Goal: Task Accomplishment & Management: Complete application form

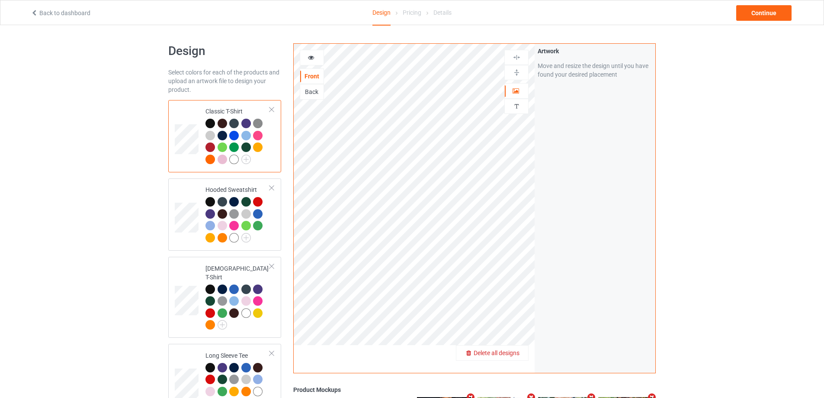
click at [523, 353] on div "Delete all designs" at bounding box center [492, 352] width 72 height 9
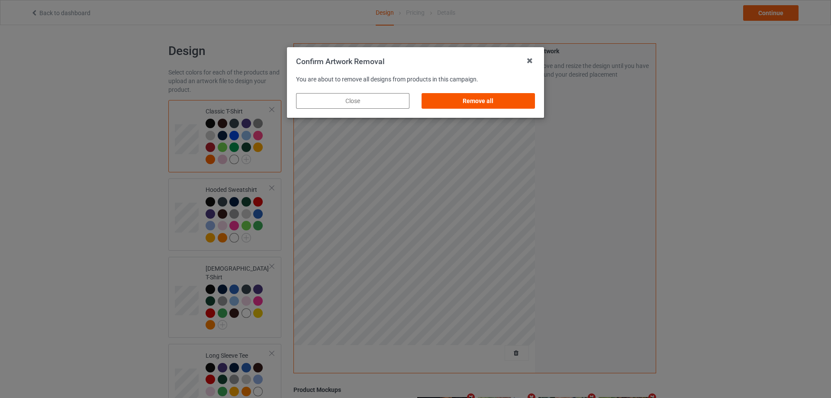
click at [456, 96] on div "Remove all" at bounding box center [477, 101] width 113 height 16
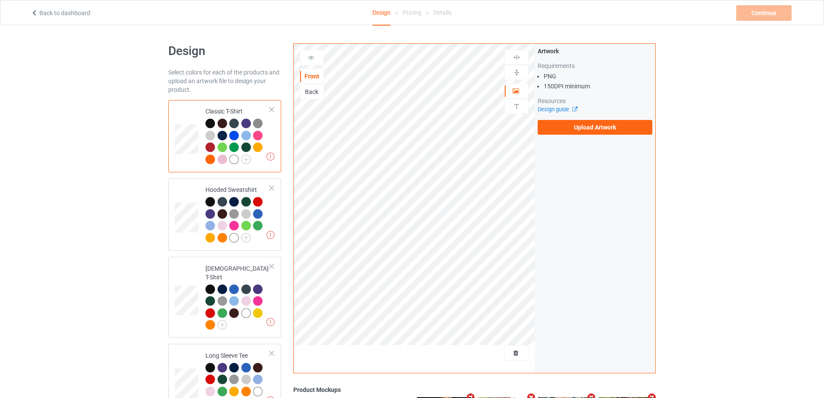
click at [609, 135] on div "Artwork Requirements PNG 150 DPI minimum Resources Design guide Upload Artwork" at bounding box center [595, 91] width 121 height 94
click at [609, 131] on label "Upload Artwork" at bounding box center [595, 127] width 115 height 15
click at [0, 0] on input "Upload Artwork" at bounding box center [0, 0] width 0 height 0
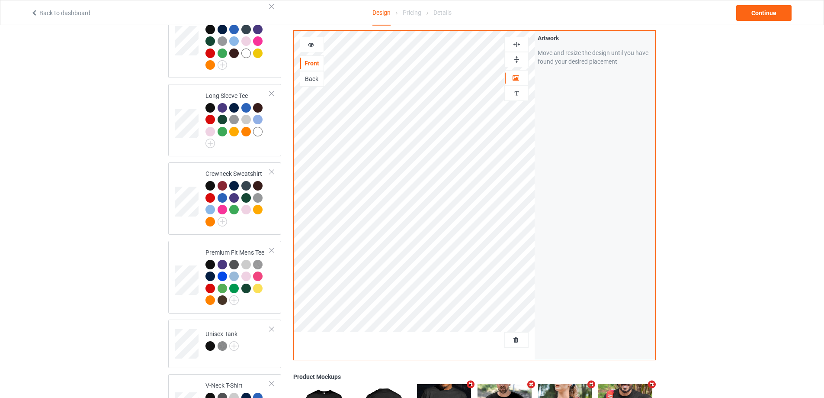
scroll to position [562, 0]
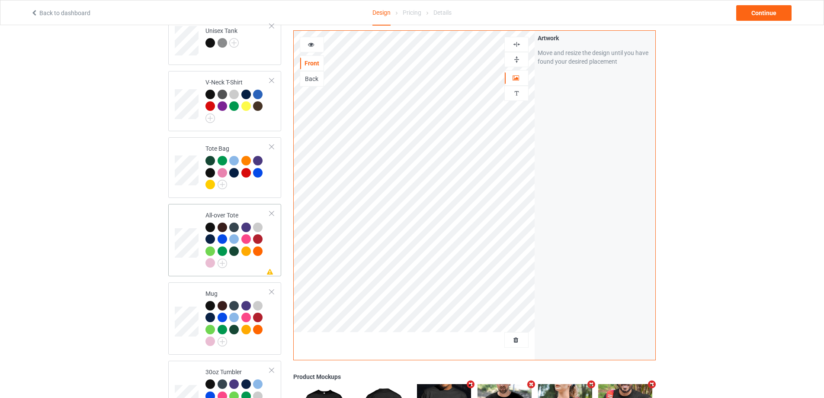
click at [279, 246] on div "Missing artwork on 1 side(s) All-over Tote" at bounding box center [224, 240] width 113 height 72
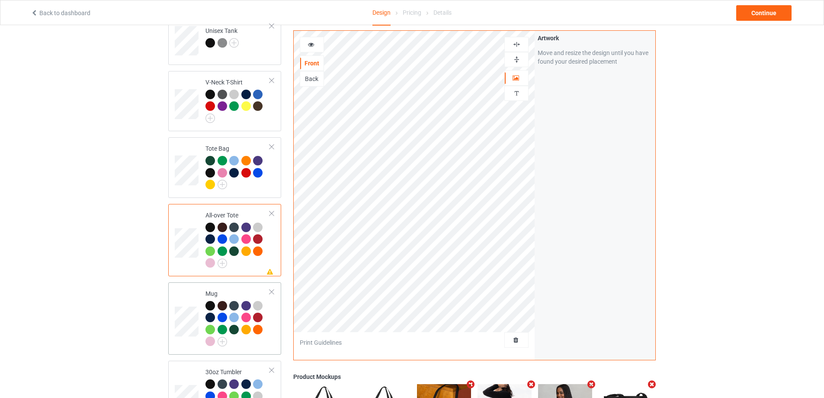
click at [267, 334] on div at bounding box center [237, 325] width 64 height 48
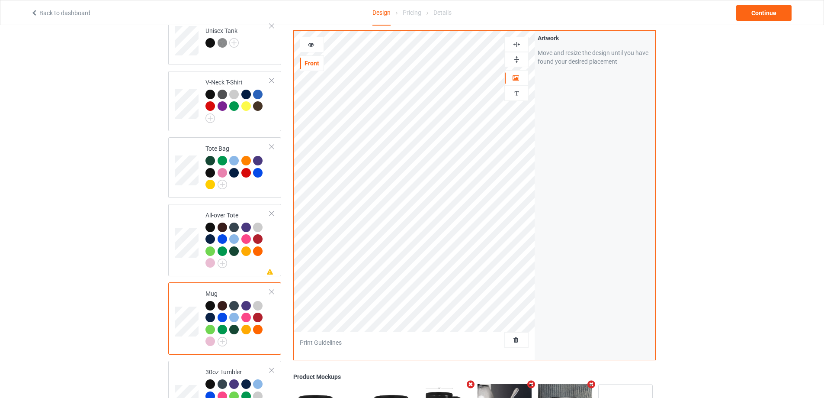
scroll to position [731, 0]
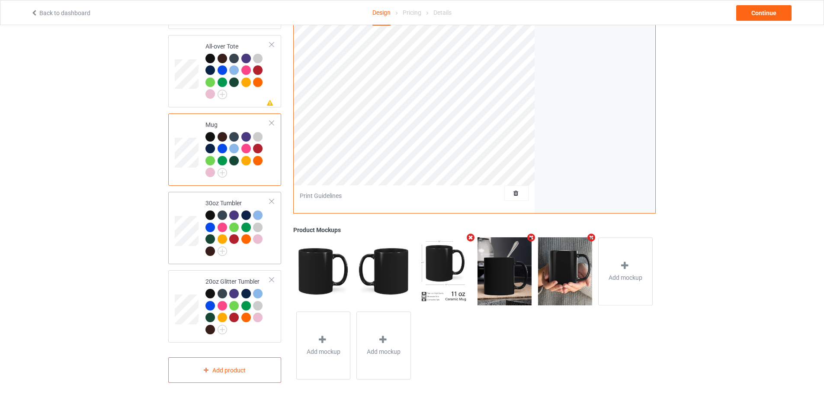
click at [273, 254] on td "30oz Tumbler" at bounding box center [238, 227] width 74 height 65
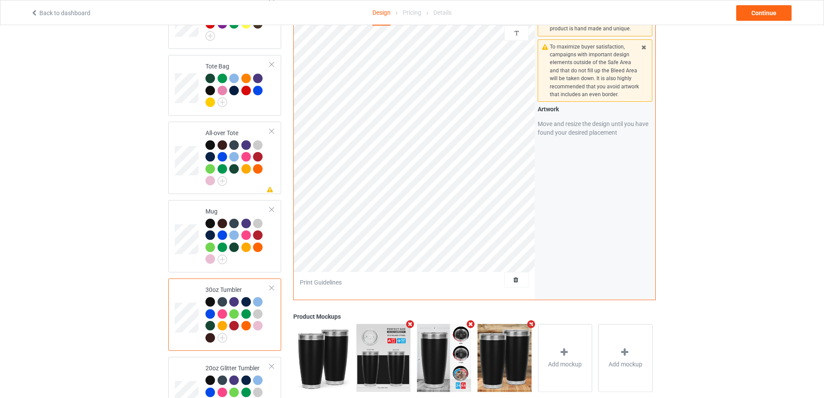
scroll to position [731, 0]
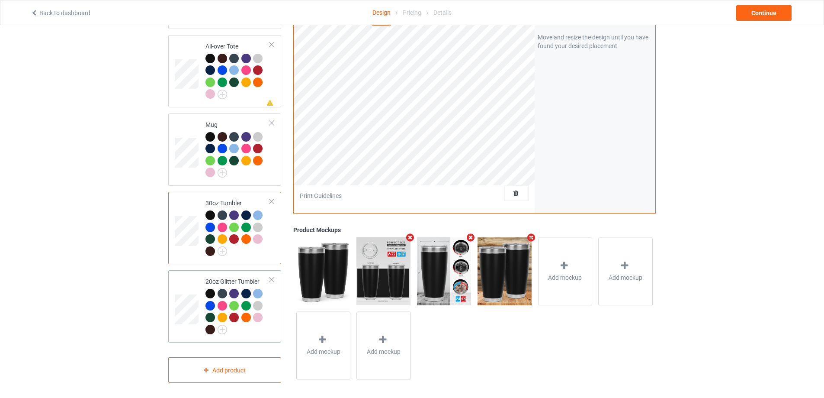
click at [264, 324] on div at bounding box center [237, 313] width 64 height 48
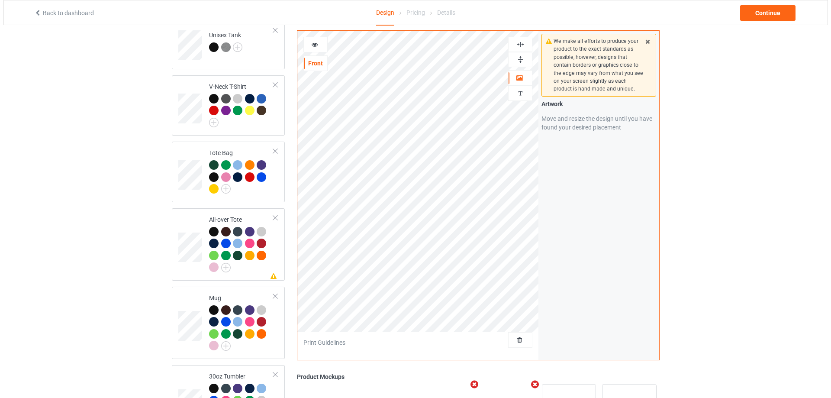
scroll to position [515, 0]
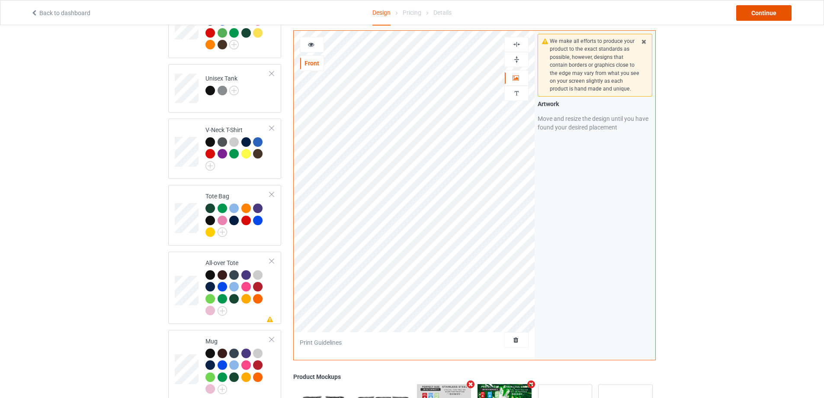
click at [781, 12] on div "Continue" at bounding box center [763, 13] width 55 height 16
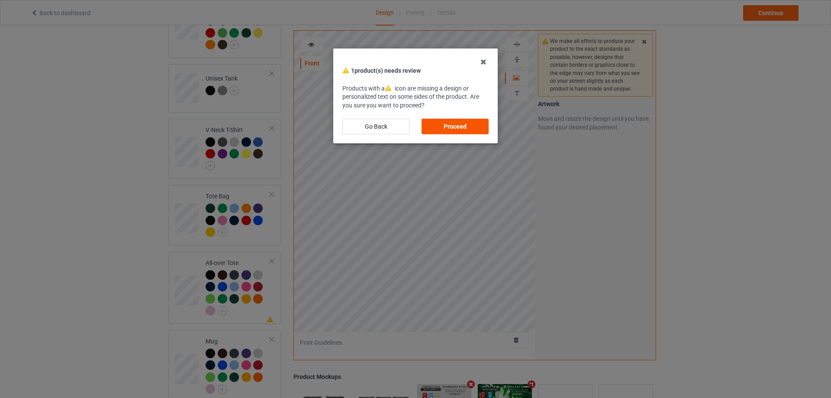
click at [464, 127] on div "Proceed" at bounding box center [454, 127] width 67 height 16
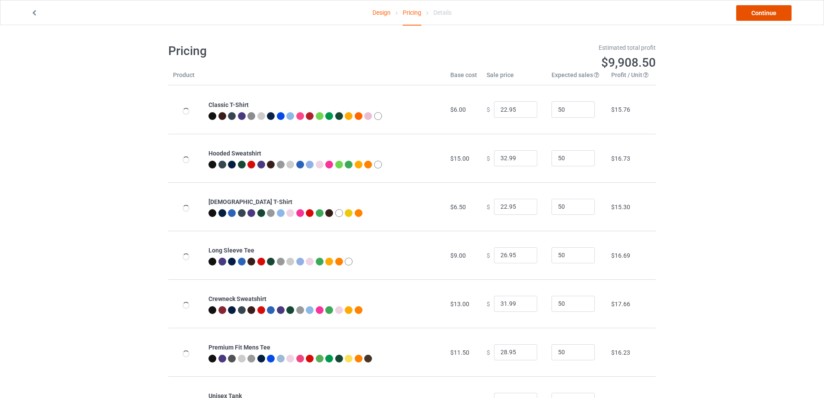
click at [784, 20] on link "Continue" at bounding box center [763, 13] width 55 height 16
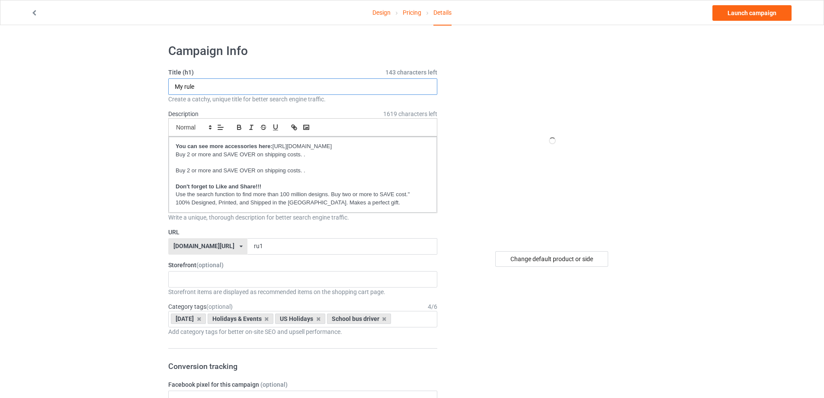
click at [259, 88] on input "My rule" at bounding box center [302, 86] width 269 height 16
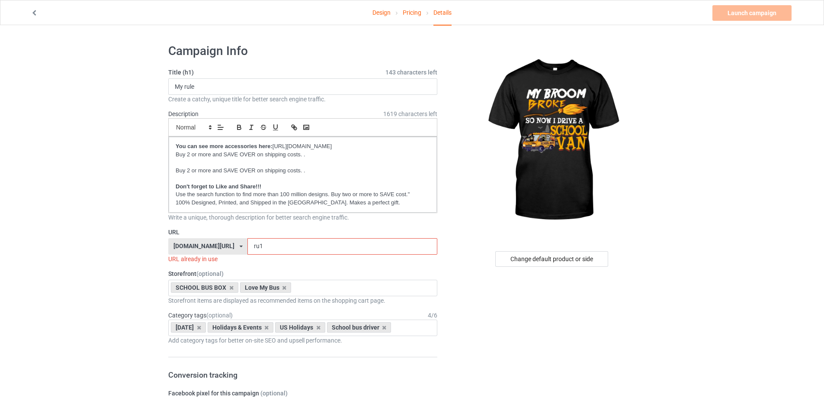
click at [265, 248] on input "ru1" at bounding box center [341, 246] width 189 height 16
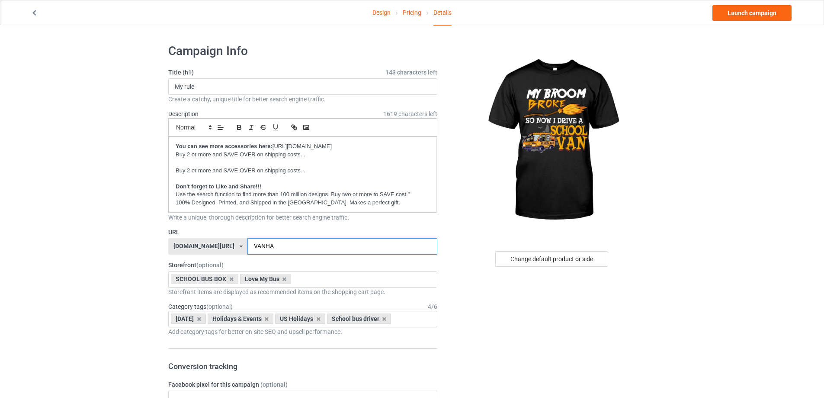
click at [261, 241] on input "VANHA" at bounding box center [341, 246] width 189 height 16
type input "vanha"
click at [284, 279] on icon at bounding box center [284, 279] width 4 height 6
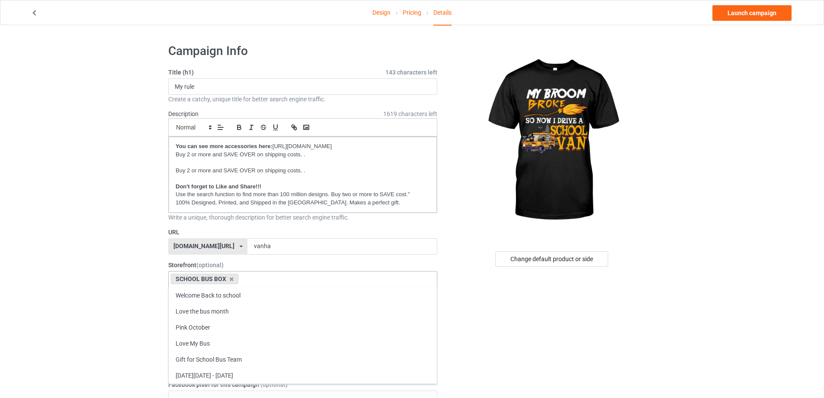
click at [284, 279] on div "SCHOOL BUS BOX Welcome Back to school Love the bus month Pink October Love My B…" at bounding box center [302, 279] width 269 height 16
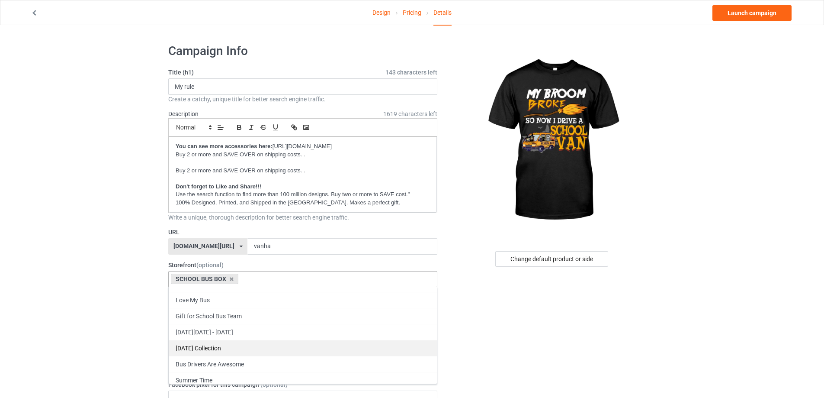
click at [247, 352] on div "[DATE] Collection" at bounding box center [303, 348] width 268 height 16
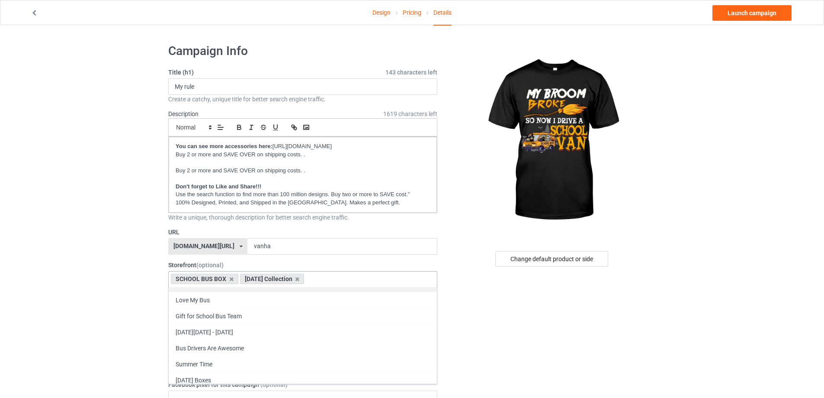
scroll to position [31, 0]
click at [260, 90] on input "My rule" at bounding box center [302, 86] width 269 height 16
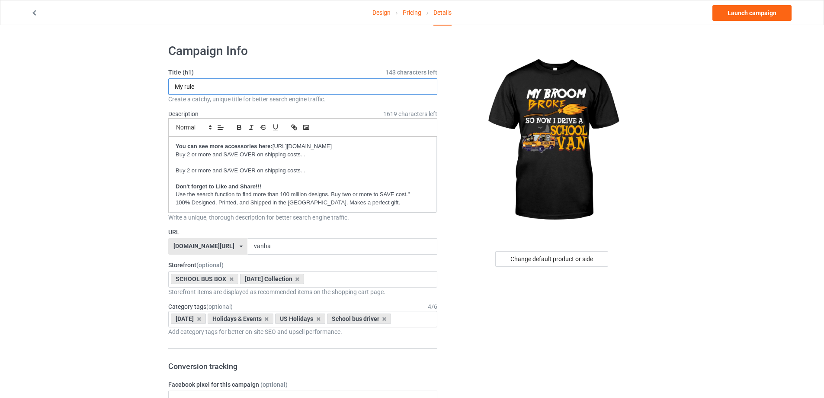
click at [260, 90] on input "My rule" at bounding box center [302, 86] width 269 height 16
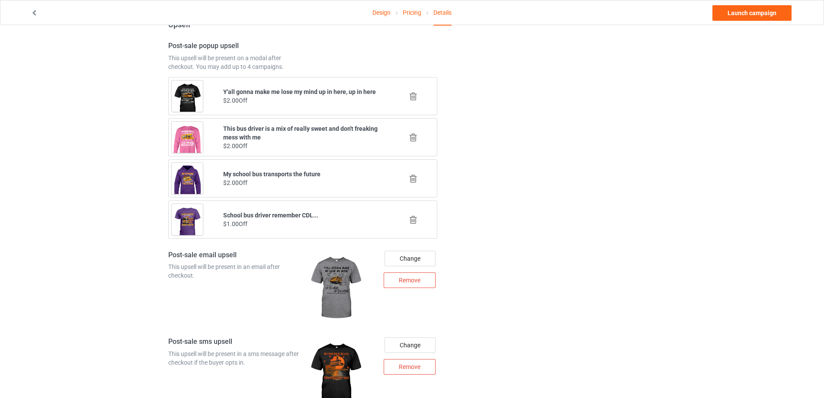
scroll to position [555, 0]
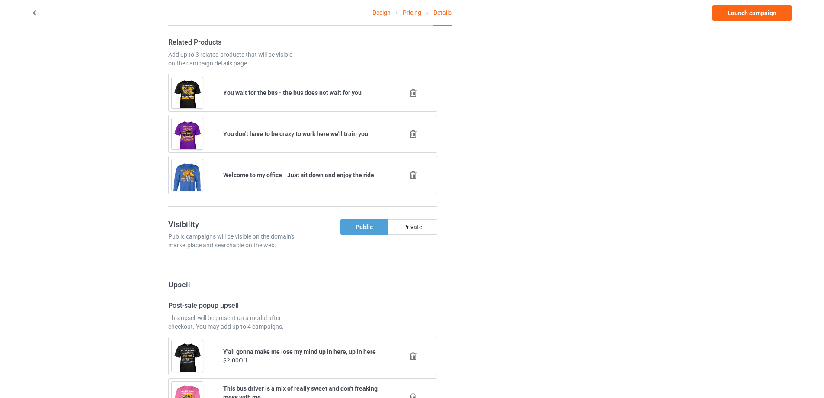
type input "My broom broke so now i drive a school van"
click at [414, 132] on icon at bounding box center [413, 133] width 11 height 9
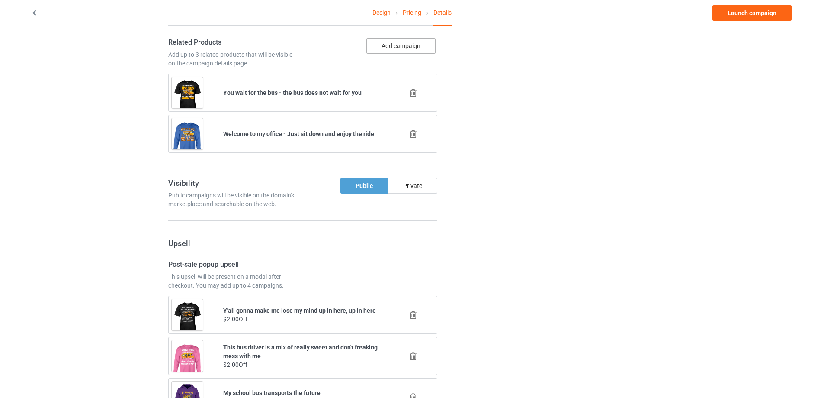
click at [414, 42] on button "Add campaign" at bounding box center [400, 46] width 69 height 16
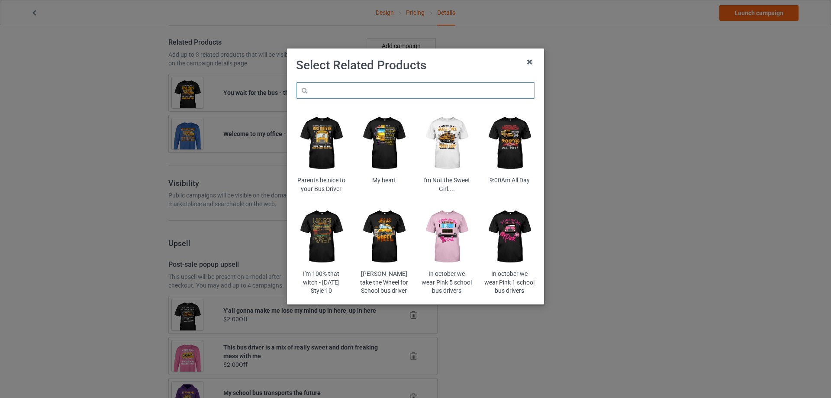
click at [371, 88] on input "text" at bounding box center [415, 90] width 239 height 16
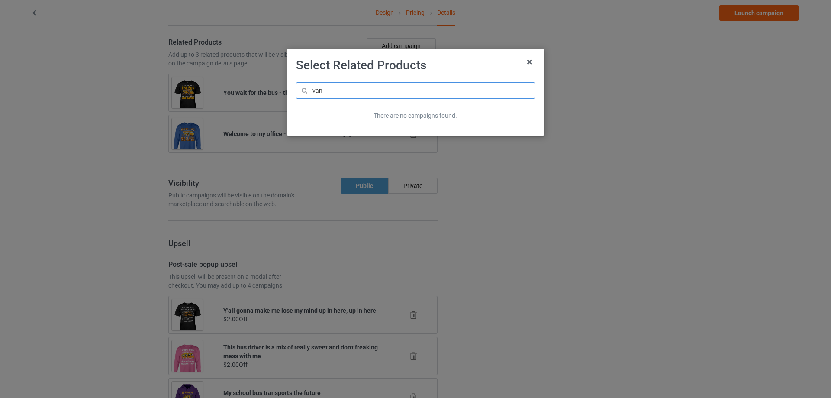
type input "van"
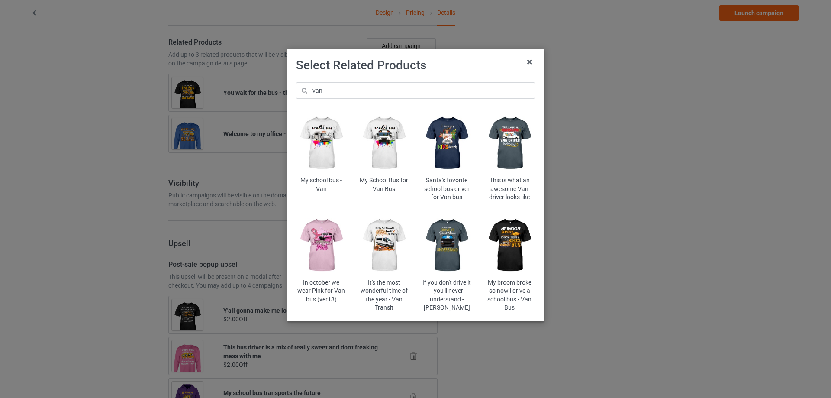
click at [324, 237] on img at bounding box center [321, 245] width 51 height 63
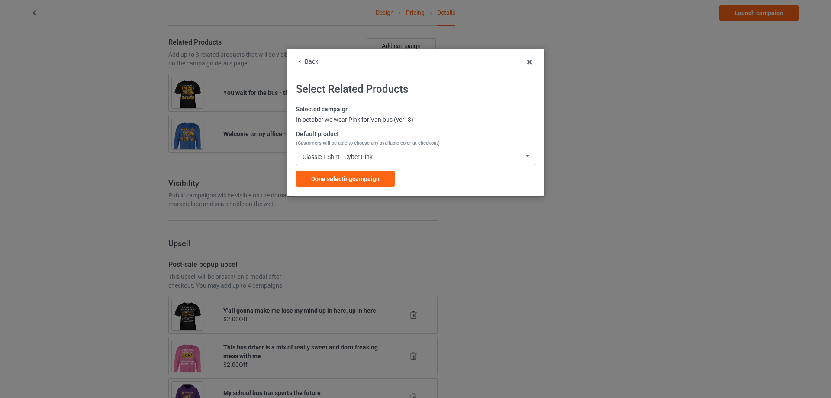
click at [359, 159] on div "Classic T-Shirt - Cyber Pink" at bounding box center [337, 157] width 70 height 6
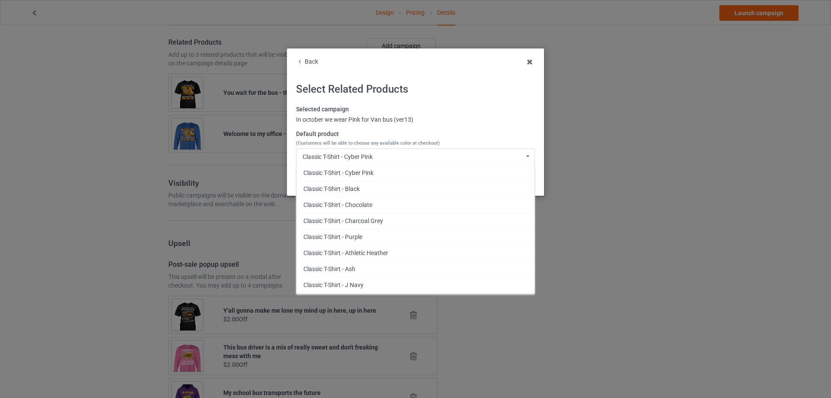
click at [414, 116] on div "In october we wear Pink for Van bus (ver13)" at bounding box center [415, 120] width 239 height 9
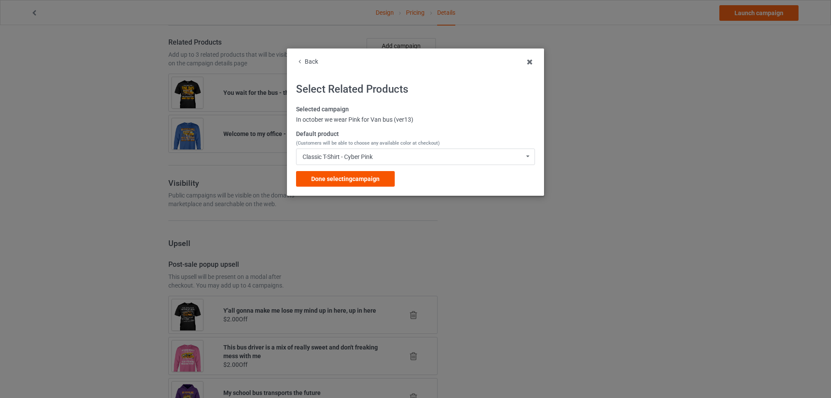
click at [363, 183] on div "Done selecting campaign" at bounding box center [345, 179] width 99 height 16
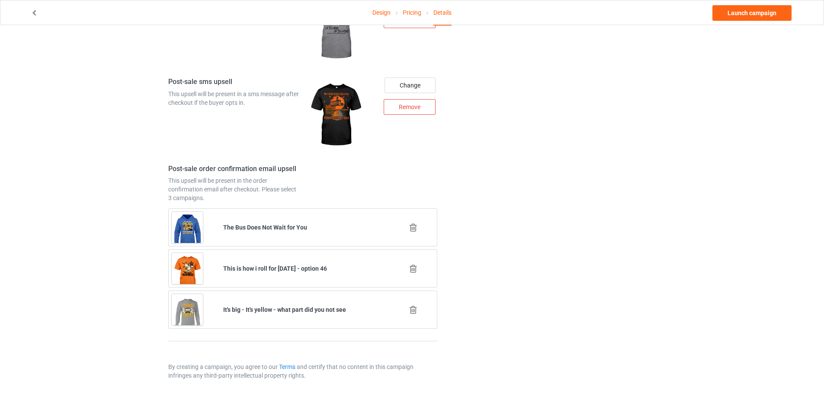
scroll to position [988, 0]
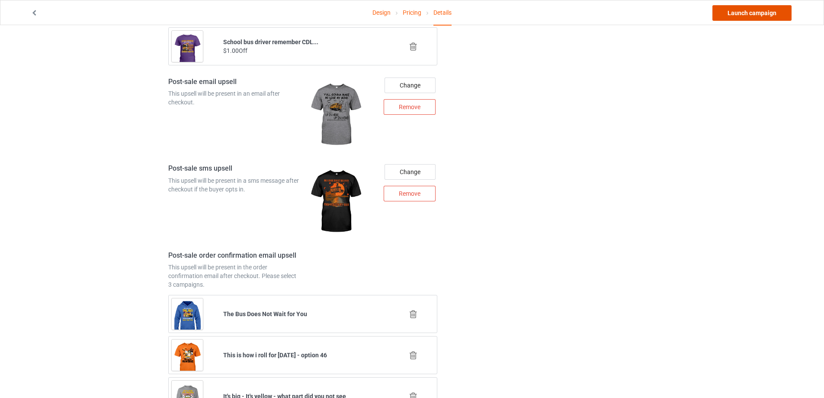
click at [731, 9] on link "Launch campaign" at bounding box center [752, 13] width 79 height 16
